Goal: Communication & Community: Answer question/provide support

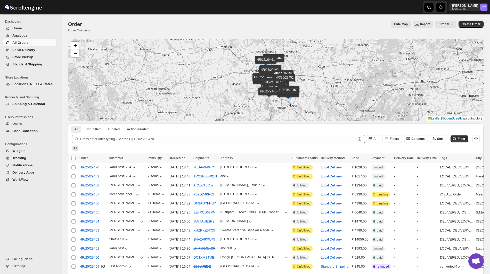
click at [22, 42] on span "All Orders" at bounding box center [20, 43] width 16 height 4
click at [257, 167] on icon "button" at bounding box center [256, 167] width 2 height 1
click at [258, 168] on icon "button" at bounding box center [255, 167] width 5 height 5
click at [244, 189] on span "Request customer" at bounding box center [249, 186] width 27 height 5
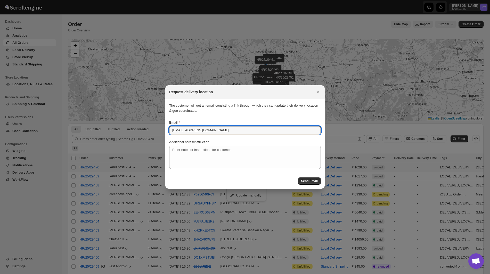
drag, startPoint x: 211, startPoint y: 129, endPoint x: 162, endPoint y: 128, distance: 49.5
click at [229, 140] on div "Additional notes/instruction" at bounding box center [245, 142] width 152 height 5
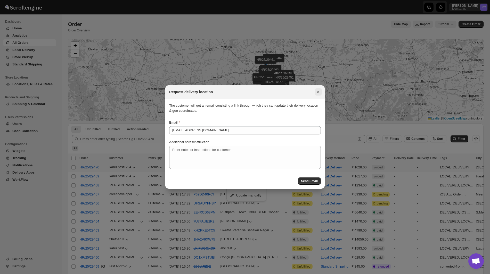
click at [317, 91] on icon "Close" at bounding box center [318, 92] width 2 height 2
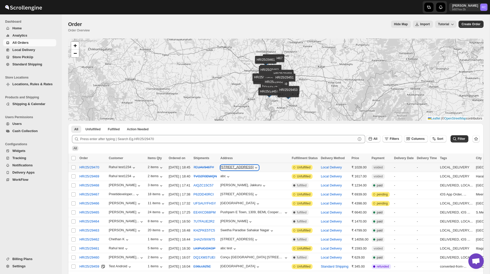
click at [258, 167] on icon "button" at bounding box center [255, 167] width 5 height 5
click at [278, 156] on div "Address" at bounding box center [254, 158] width 68 height 5
click at [258, 170] on icon "button" at bounding box center [255, 167] width 5 height 5
click at [254, 165] on div "[STREET_ADDRESS]" at bounding box center [236, 167] width 33 height 4
click at [244, 188] on span "Request customer" at bounding box center [249, 187] width 27 height 4
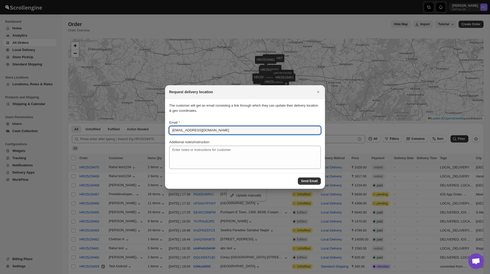
drag, startPoint x: 213, startPoint y: 130, endPoint x: 158, endPoint y: 132, distance: 55.4
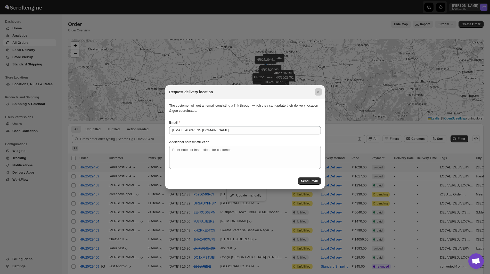
click at [158, 132] on div at bounding box center [245, 137] width 490 height 274
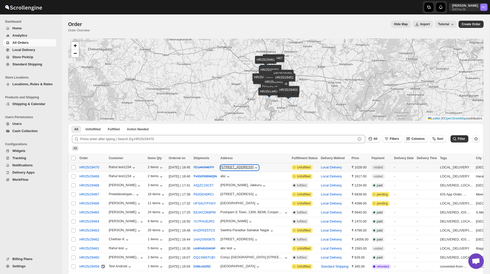
click at [258, 167] on icon "button" at bounding box center [255, 167] width 5 height 5
click at [242, 188] on span "Request customer" at bounding box center [249, 187] width 27 height 4
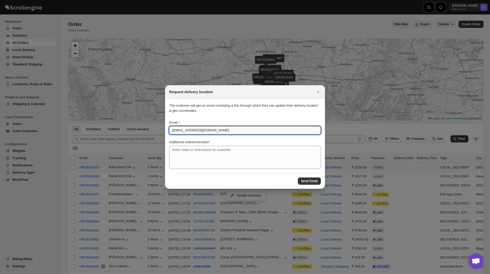
drag, startPoint x: 218, startPoint y: 131, endPoint x: 172, endPoint y: 125, distance: 46.5
click at [172, 125] on div "Email [EMAIL_ADDRESS][DOMAIN_NAME]" at bounding box center [245, 127] width 152 height 14
type input "[PERSON_NAME][EMAIL_ADDRESS][DOMAIN_NAME]"
click at [305, 181] on span "Send Email" at bounding box center [309, 181] width 17 height 4
